Goal: Information Seeking & Learning: Understand process/instructions

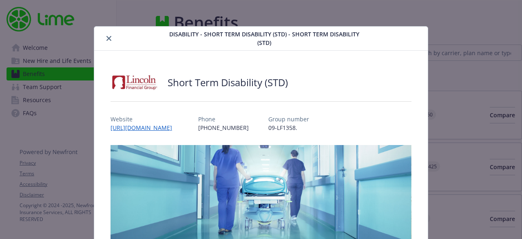
scroll to position [24, 0]
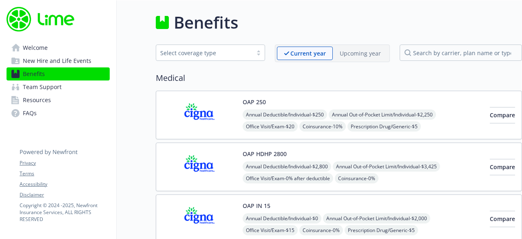
click at [359, 99] on div "OAP 250 Annual Deductible/Individual - $250 Annual Out-of-Pocket Limit/Individu…" at bounding box center [363, 114] width 241 height 35
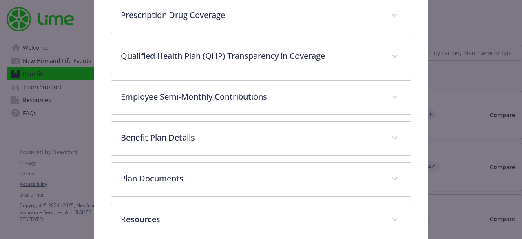
scroll to position [441, 0]
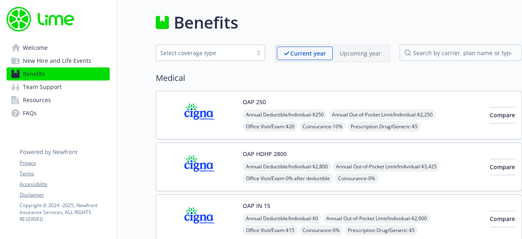
click at [57, 64] on span "New Hire and Life Events" at bounding box center [57, 60] width 69 height 13
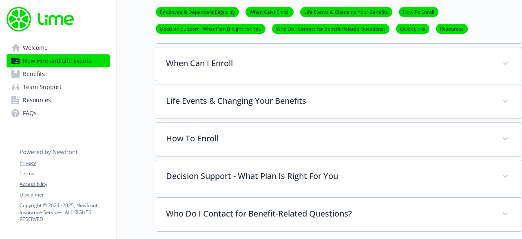
scroll to position [328, 0]
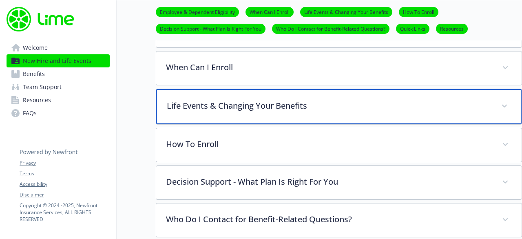
click at [505, 103] on span at bounding box center [504, 106] width 13 height 13
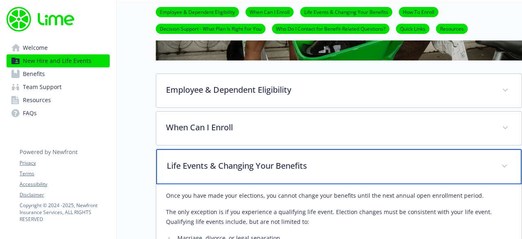
scroll to position [266, 0]
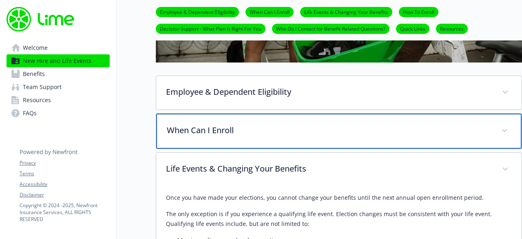
click at [478, 136] on div "When Can I Enroll" at bounding box center [338, 130] width 365 height 35
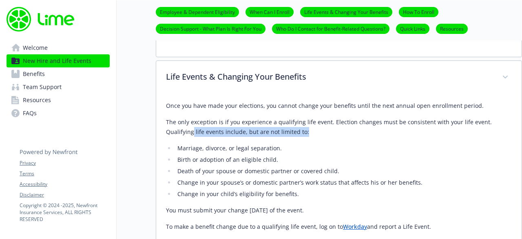
scroll to position [422, 6]
drag, startPoint x: 515, startPoint y: 122, endPoint x: 513, endPoint y: 137, distance: 14.5
click at [513, 137] on div "Once you have made your elections, you cannot change your benefits until the ne…" at bounding box center [338, 174] width 365 height 160
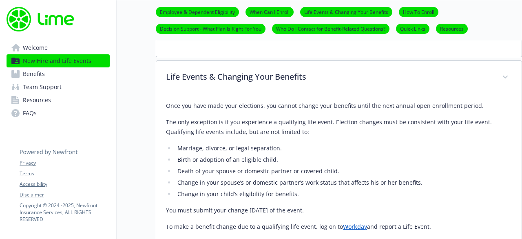
click at [334, 199] on div "Once you have made your elections, you cannot change your benefits until the ne…" at bounding box center [339, 166] width 346 height 131
drag, startPoint x: 159, startPoint y: 210, endPoint x: 427, endPoint y: 226, distance: 268.9
click at [427, 226] on div "Once you have made your elections, you cannot change your benefits until the ne…" at bounding box center [338, 174] width 365 height 160
copy div "You must submit your change [DATE] of the event. To make a benefit change due t…"
click at [56, 69] on link "Benefits" at bounding box center [58, 73] width 103 height 13
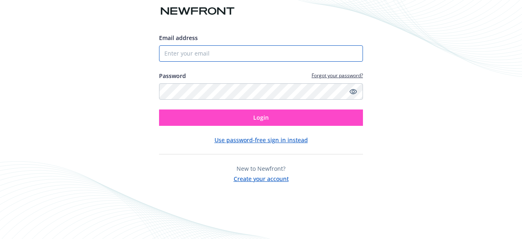
type input "dance.gray@li.me"
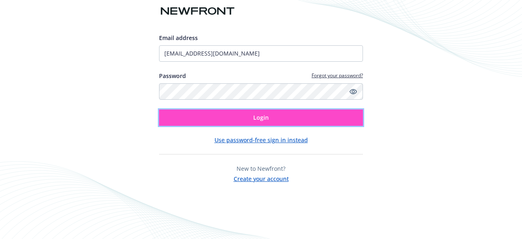
click at [238, 121] on button "Login" at bounding box center [261, 117] width 204 height 16
